Goal: Information Seeking & Learning: Learn about a topic

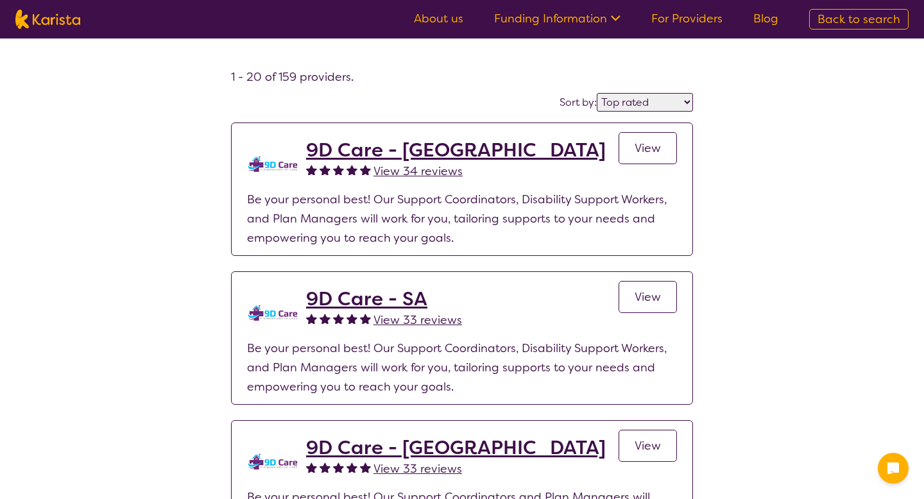
select select "by_score"
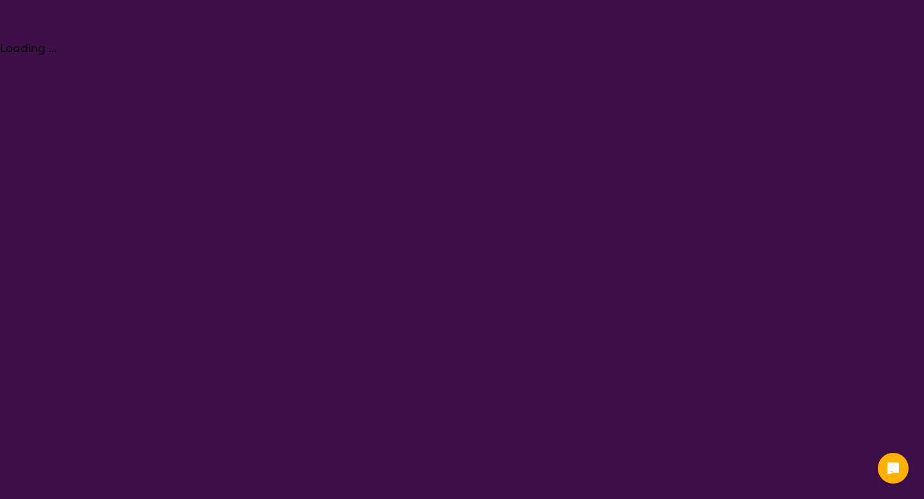
select select "Psychology"
select select "AD"
select select "NDIS"
select select "Psychology"
select select "AD"
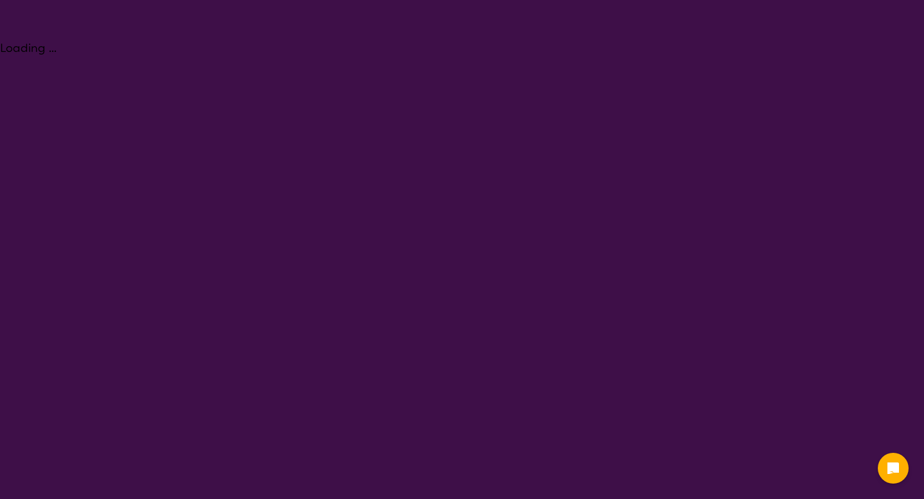
select select "NDIS"
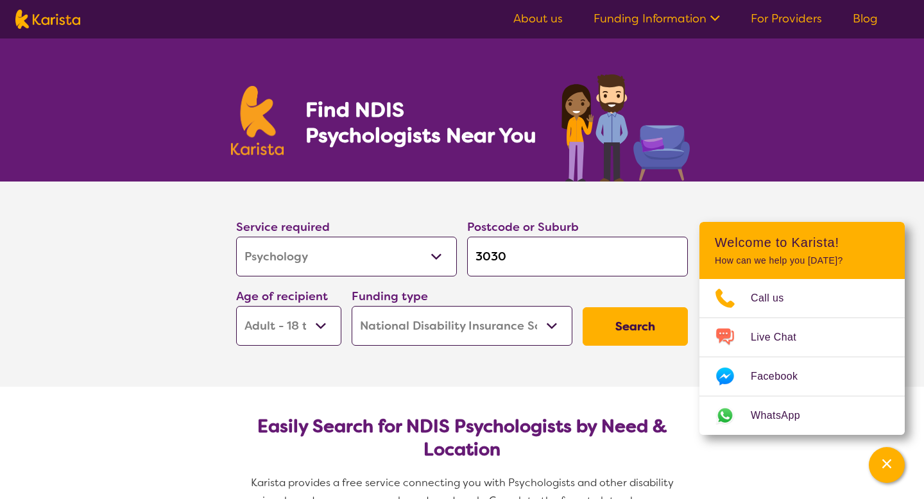
click at [536, 261] on input "3030" at bounding box center [577, 257] width 221 height 40
type input "303"
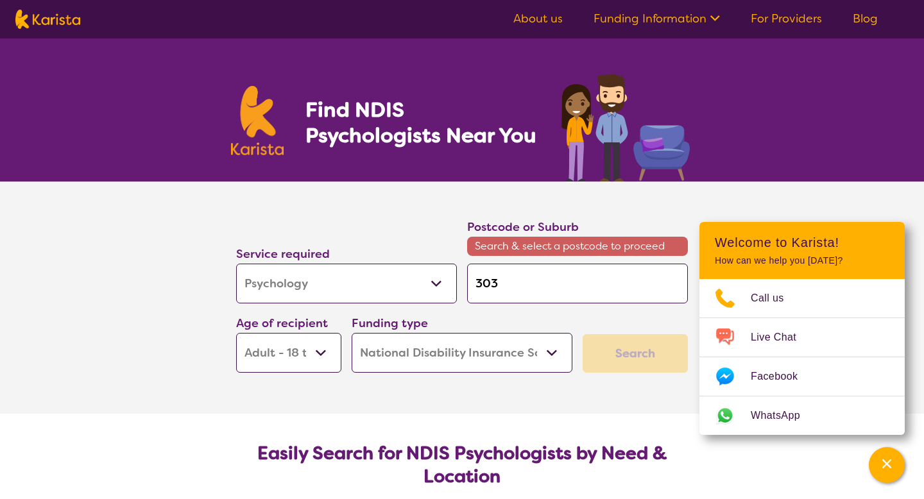
type input "30"
type input "3"
type input "w"
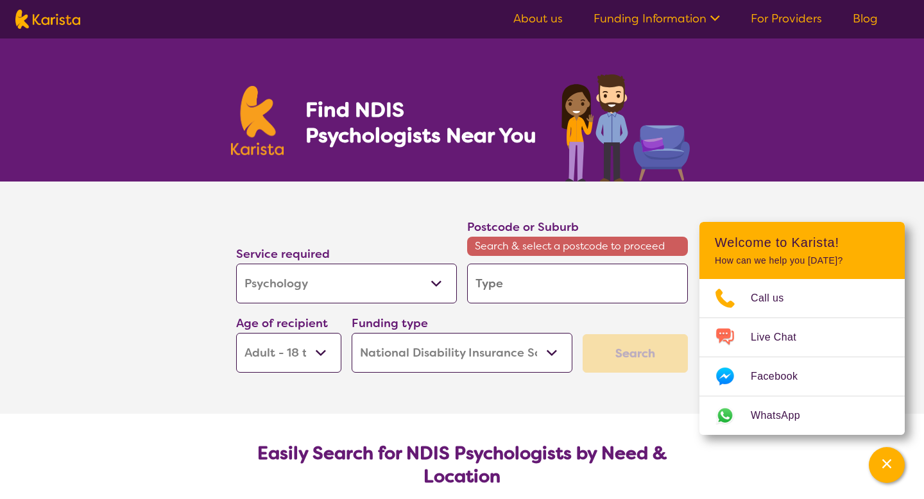
type input "w"
type input "wi"
type input "win"
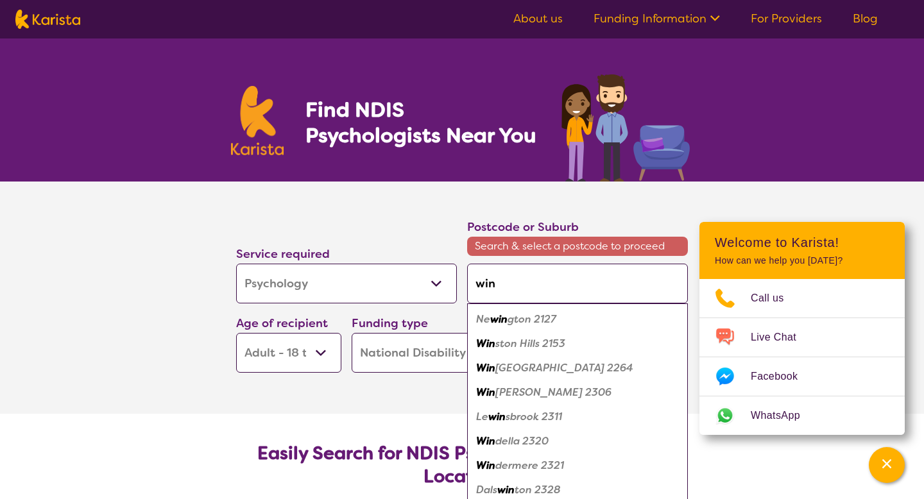
type input "wind"
type input "winds"
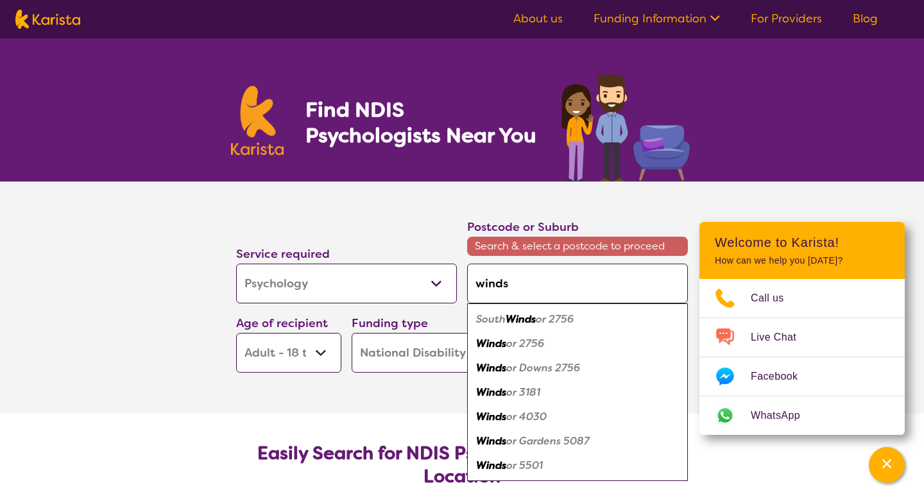
type input "windso"
type input "windsor"
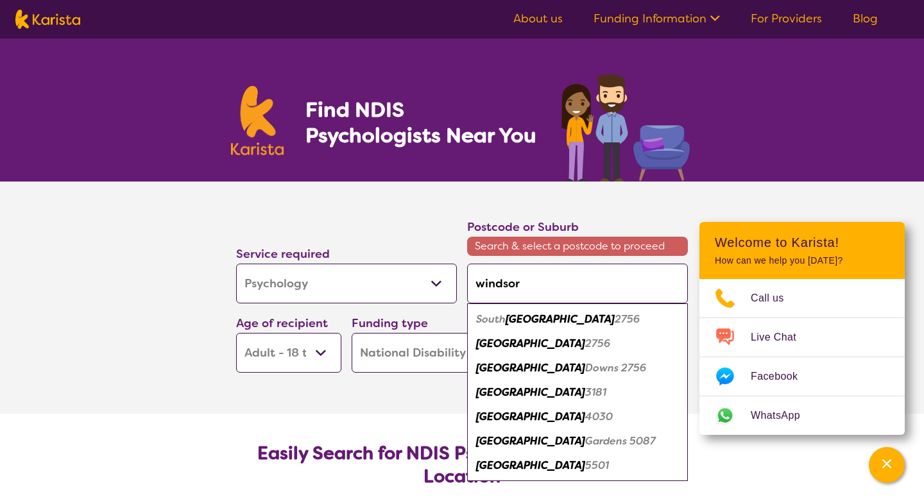
type input "windsor"
